Goal: Information Seeking & Learning: Find specific page/section

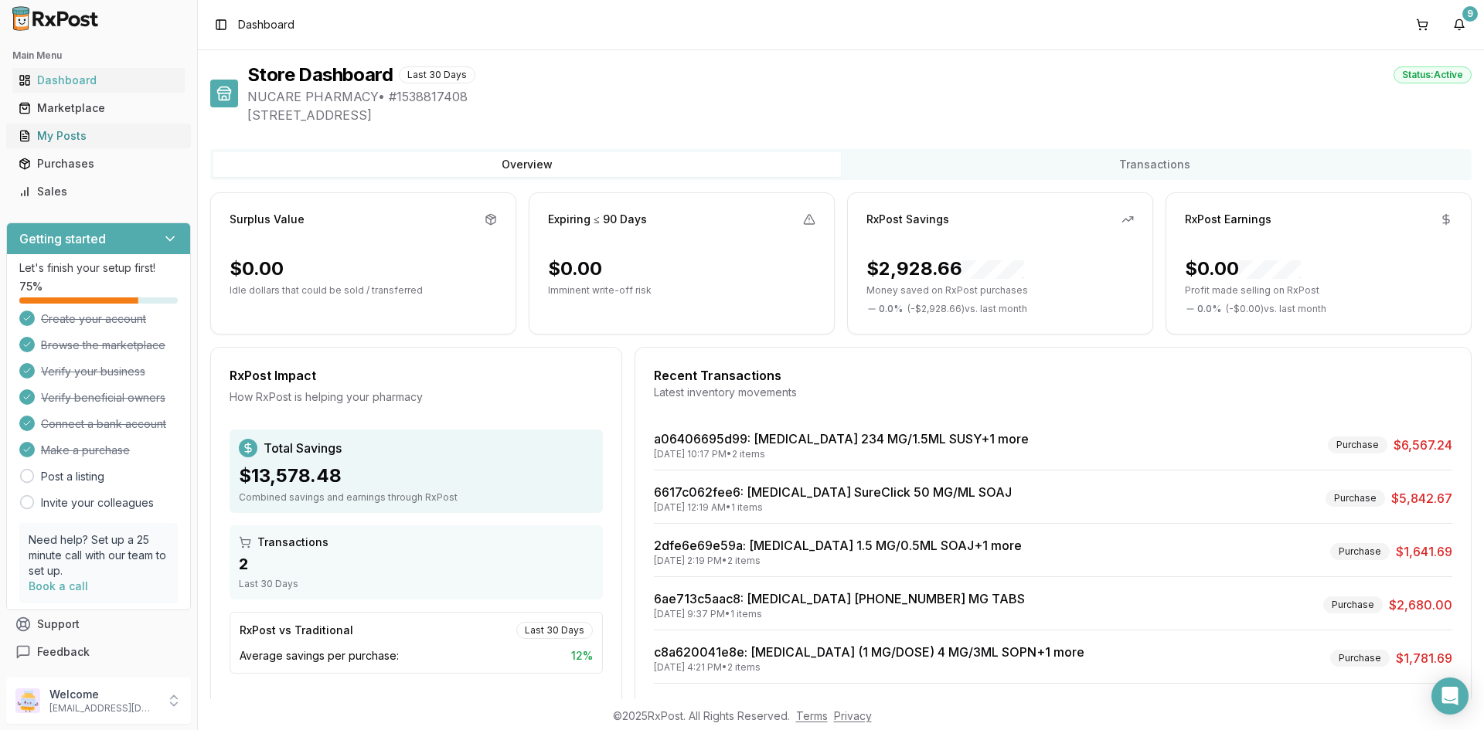
click at [54, 134] on div "My Posts" at bounding box center [99, 135] width 160 height 15
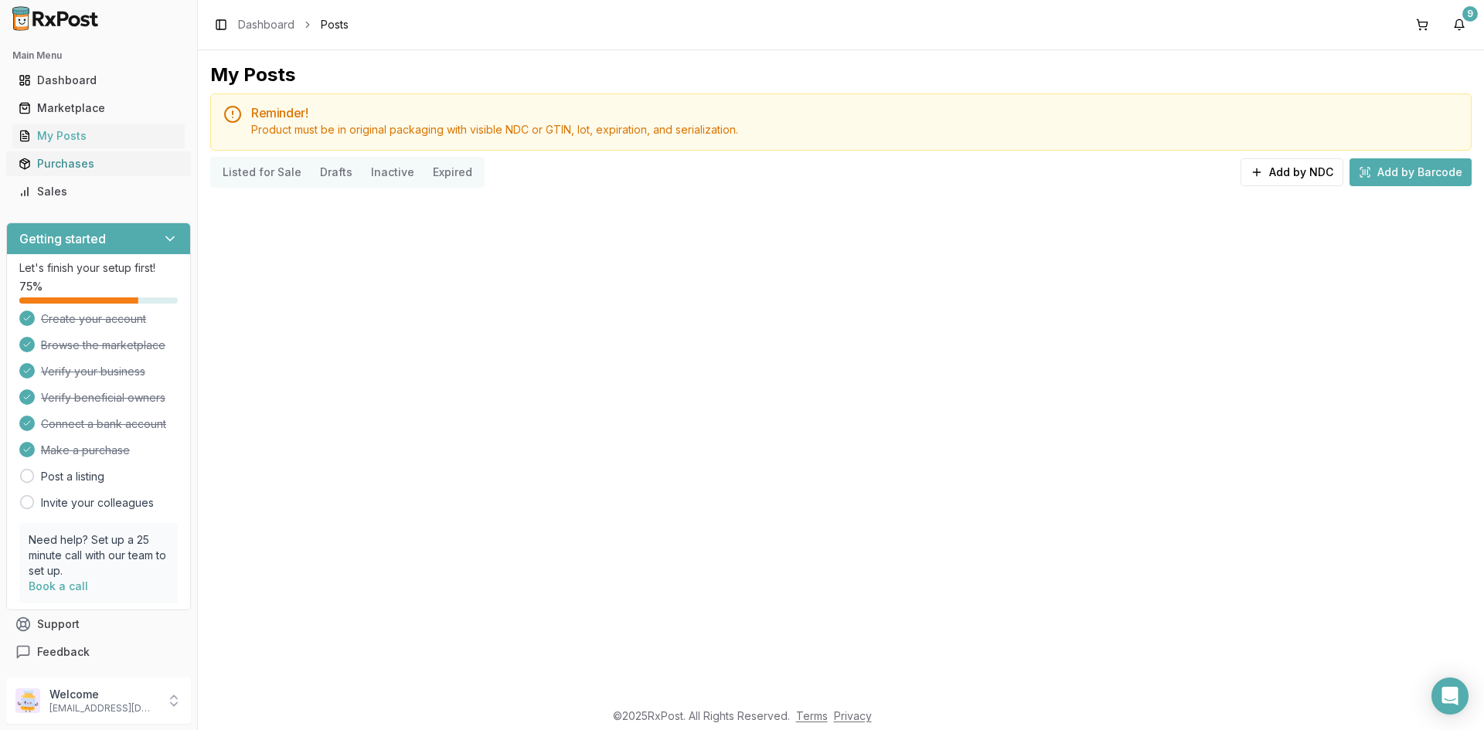
click at [71, 168] on div "Purchases" at bounding box center [99, 163] width 160 height 15
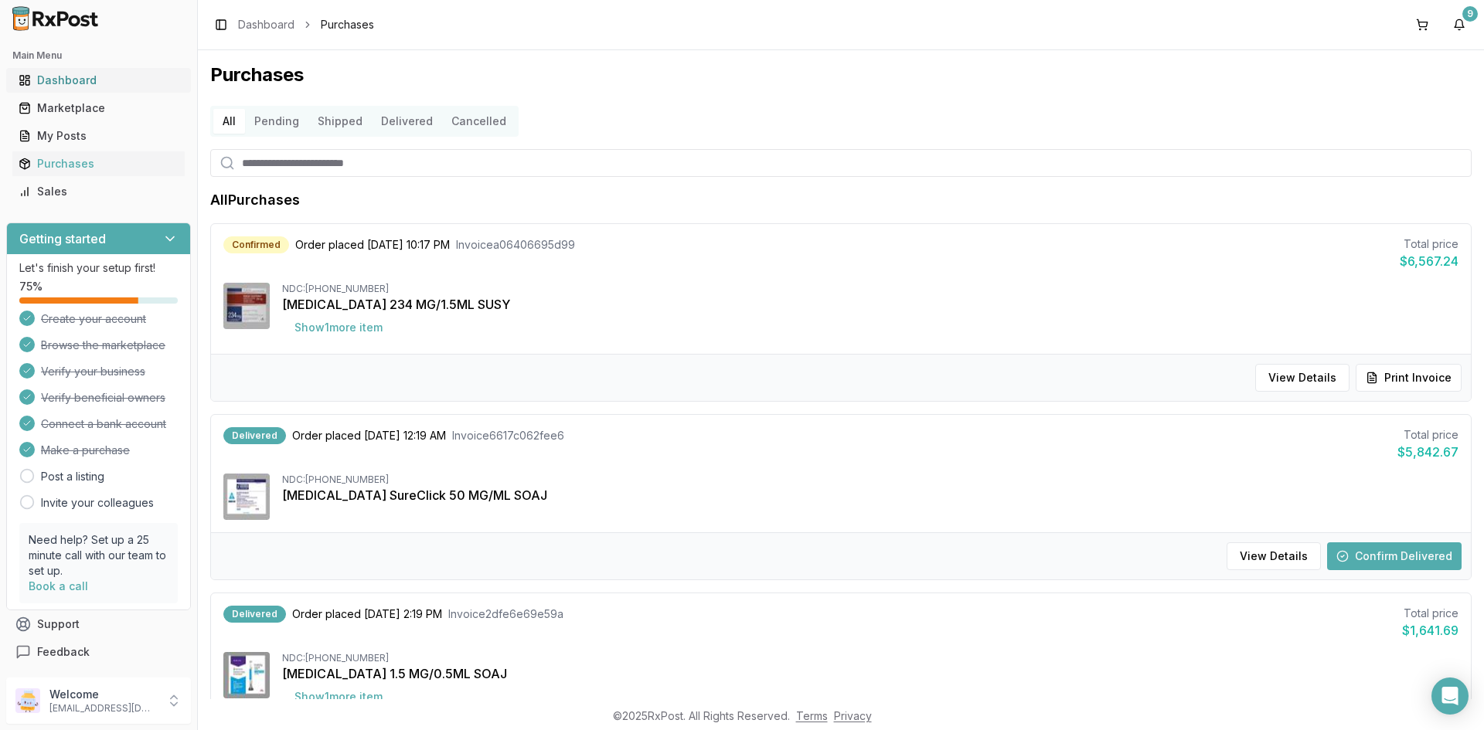
click at [66, 83] on div "Dashboard" at bounding box center [99, 80] width 160 height 15
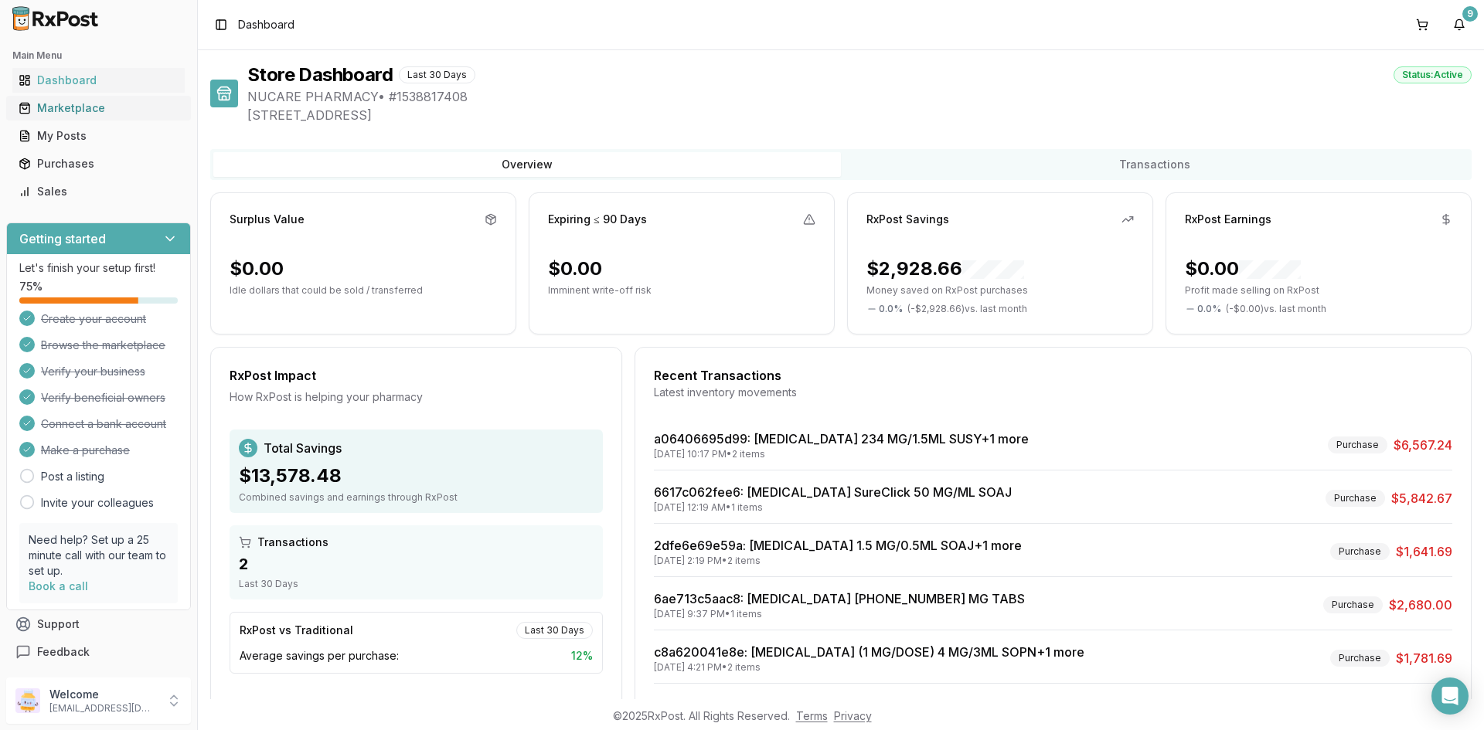
click at [105, 110] on div "Marketplace" at bounding box center [99, 107] width 160 height 15
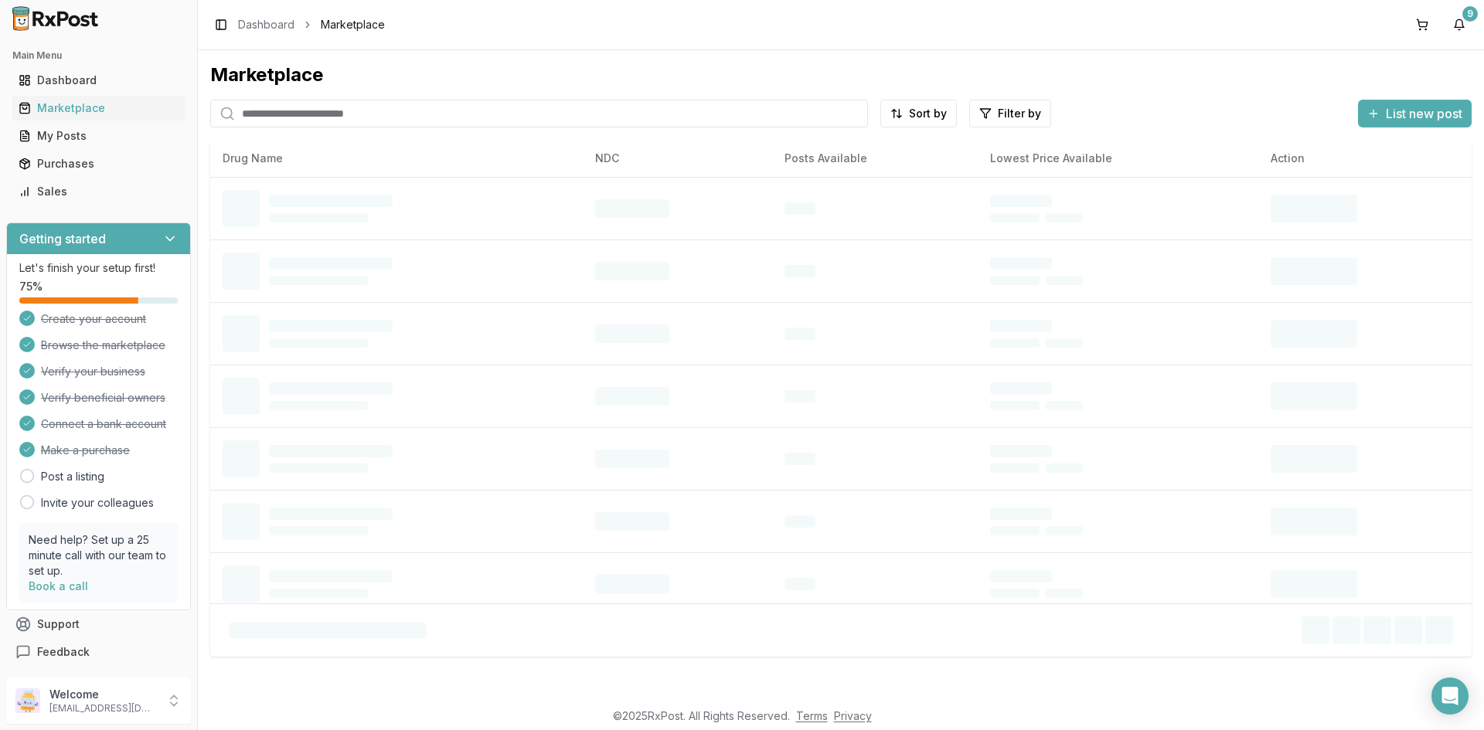
click at [660, 105] on input "search" at bounding box center [539, 114] width 658 height 28
type input "*******"
